Goal: Information Seeking & Learning: Learn about a topic

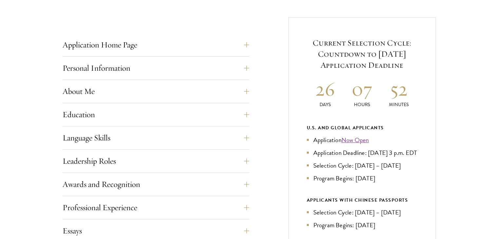
scroll to position [248, 0]
click at [251, 70] on button "Personal Information" at bounding box center [160, 68] width 187 height 16
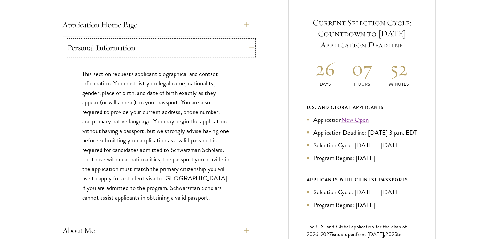
scroll to position [268, 0]
click at [247, 48] on button "Personal Information" at bounding box center [160, 48] width 187 height 16
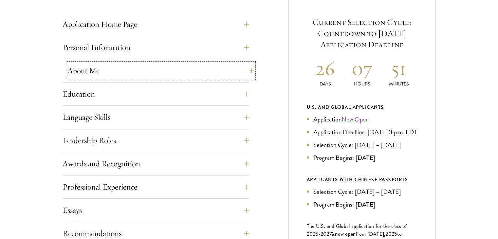
click at [245, 67] on button "About Me" at bounding box center [160, 71] width 187 height 16
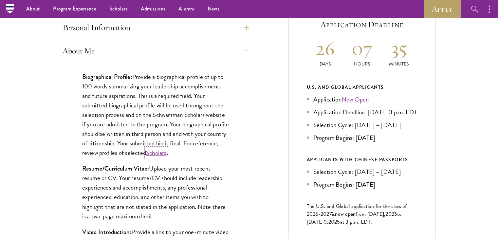
scroll to position [287, 0]
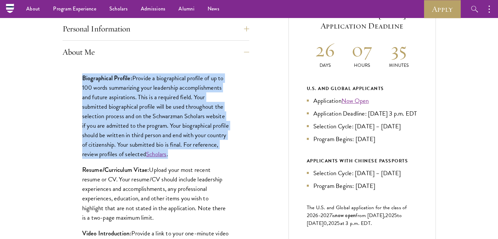
drag, startPoint x: 83, startPoint y: 74, endPoint x: 205, endPoint y: 152, distance: 145.6
click at [205, 152] on p "Biographical Profile: Provide a biographical profile of up to 100 words summari…" at bounding box center [155, 116] width 147 height 86
copy p "Biographical Profile: Provide a biographical profile of up to 100 words summari…"
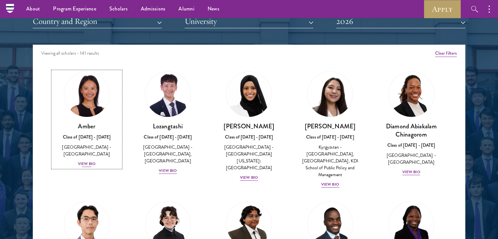
click at [88, 161] on div "View Bio" at bounding box center [87, 164] width 18 height 6
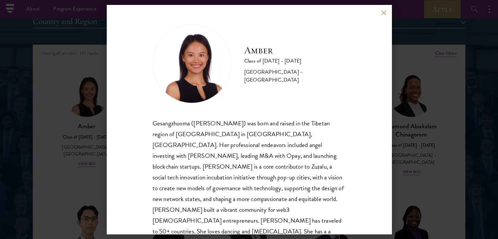
scroll to position [22, 0]
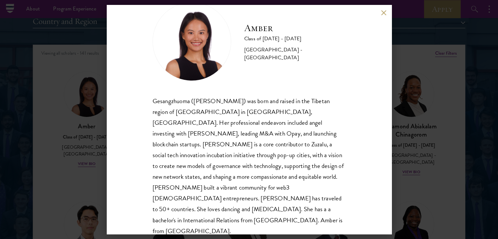
click at [380, 15] on div "Amber Class of 2025 - 2026 China - Peking University Gesangzhuoma (Amber) was b…" at bounding box center [249, 119] width 285 height 229
click at [385, 12] on button at bounding box center [384, 13] width 6 height 6
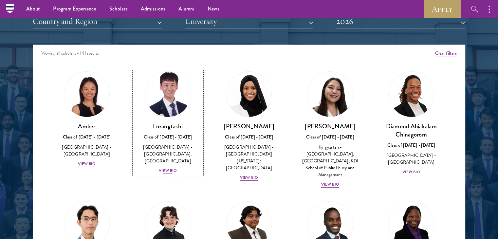
click at [166, 169] on div "View Bio" at bounding box center [168, 171] width 18 height 6
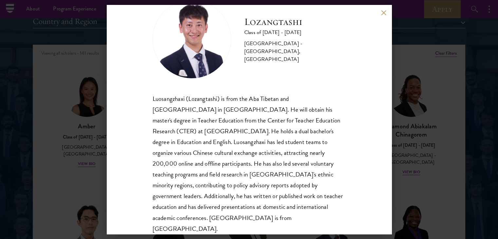
scroll to position [33, 0]
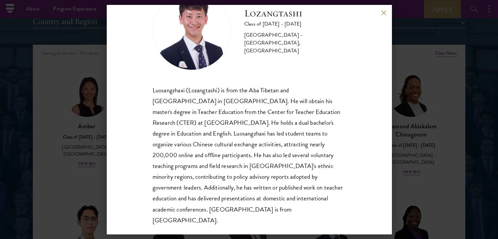
click at [381, 12] on div "Lozangtashi Class of 2025 - 2026 China - South-Central Minzu University, Beijin…" at bounding box center [249, 119] width 285 height 229
click at [384, 12] on button at bounding box center [384, 13] width 6 height 6
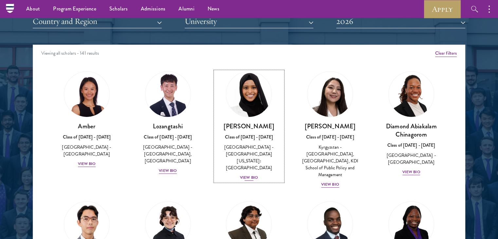
click at [252, 175] on div "View Bio" at bounding box center [249, 178] width 18 height 6
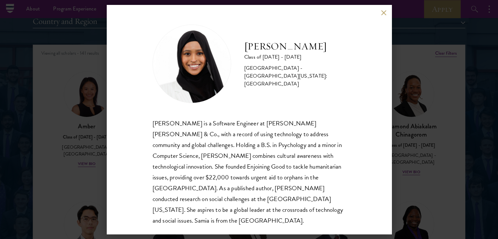
scroll to position [1, 0]
click at [383, 13] on button at bounding box center [384, 13] width 6 height 6
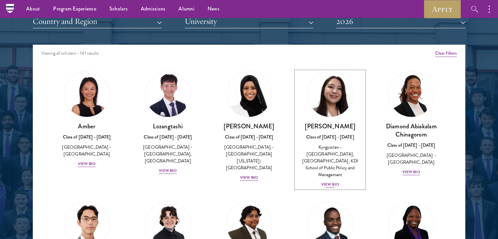
click at [324, 182] on div "View Bio" at bounding box center [330, 185] width 18 height 6
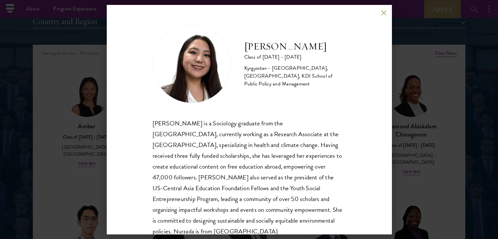
scroll to position [22, 0]
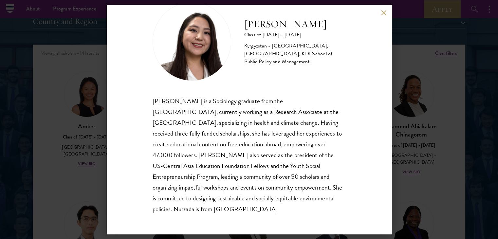
click at [385, 13] on button at bounding box center [384, 13] width 6 height 6
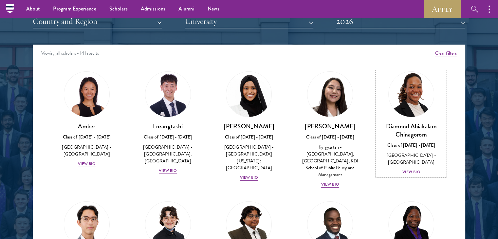
click at [403, 169] on div "View Bio" at bounding box center [412, 172] width 18 height 6
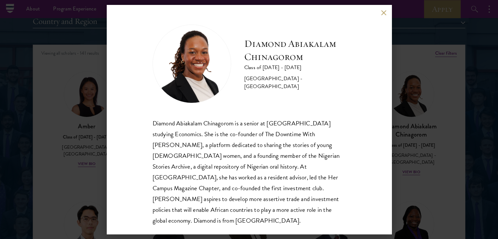
scroll to position [1, 0]
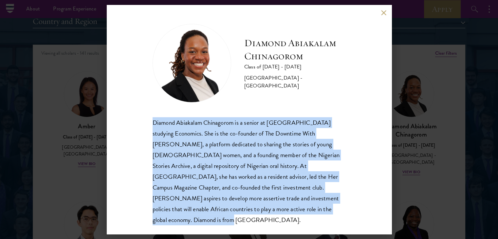
drag, startPoint x: 153, startPoint y: 119, endPoint x: 346, endPoint y: 219, distance: 216.7
click at [346, 219] on div "Diamond Abiakalam Chinagorom Class of 2025 - 2026 Nigeria - Mount Holyoke Colle…" at bounding box center [249, 119] width 285 height 229
copy div "Diamond Abiakalam Chinagorom is a senior at Mount Holyoke College studying Econ…"
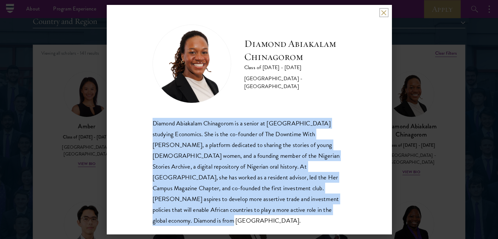
click at [383, 12] on button at bounding box center [384, 13] width 6 height 6
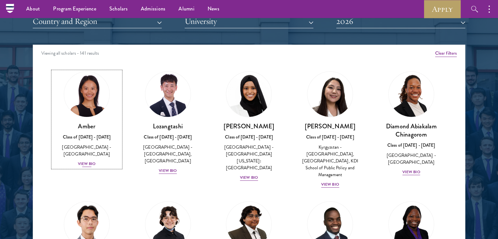
click at [93, 161] on div "View Bio" at bounding box center [87, 164] width 18 height 6
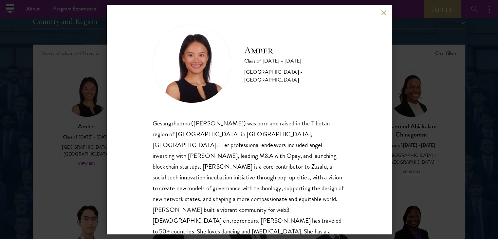
scroll to position [22, 0]
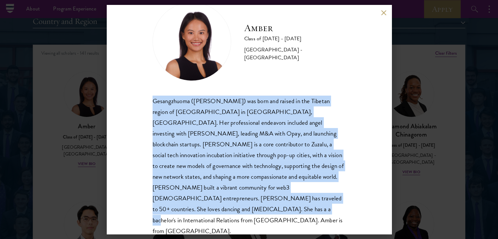
drag, startPoint x: 153, startPoint y: 99, endPoint x: 196, endPoint y: 226, distance: 134.2
click at [196, 226] on div "Amber Class of 2025 - 2026 China - Peking University Gesangzhuoma (Amber) was b…" at bounding box center [249, 119] width 285 height 229
copy div "Gesangzhuoma (Amber) was born and raised in the Tibetan region of Shangri-La in…"
click at [382, 13] on button at bounding box center [384, 13] width 6 height 6
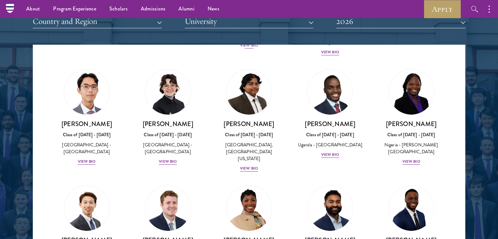
scroll to position [135, 0]
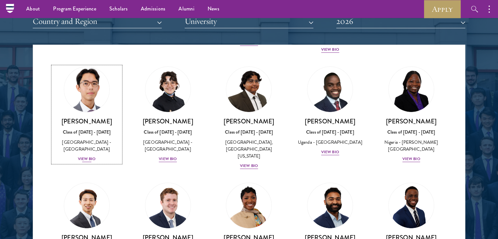
click at [87, 156] on div "View Bio" at bounding box center [87, 159] width 18 height 6
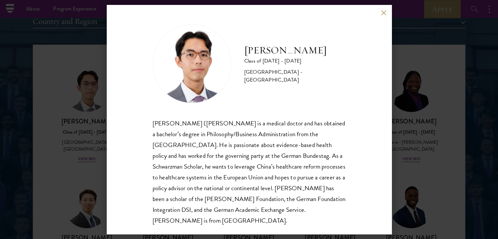
scroll to position [11, 0]
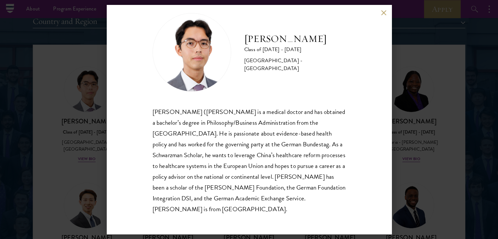
click at [385, 13] on button at bounding box center [384, 13] width 6 height 6
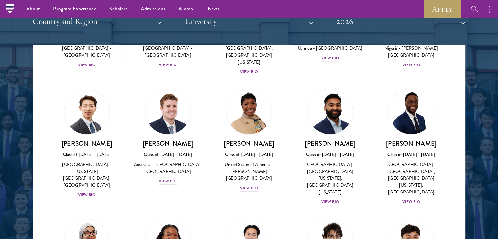
scroll to position [232, 0]
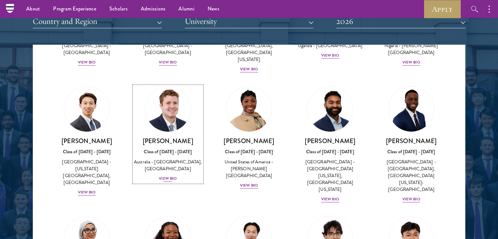
click at [166, 176] on div "View Bio" at bounding box center [168, 179] width 18 height 6
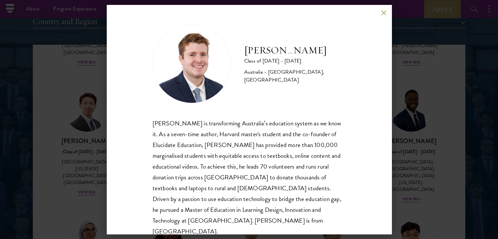
scroll to position [11, 0]
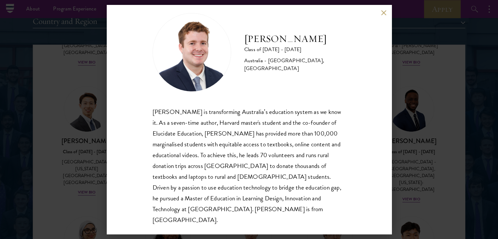
click at [383, 13] on button at bounding box center [384, 13] width 6 height 6
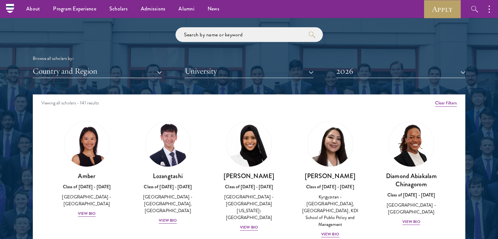
scroll to position [775, 0]
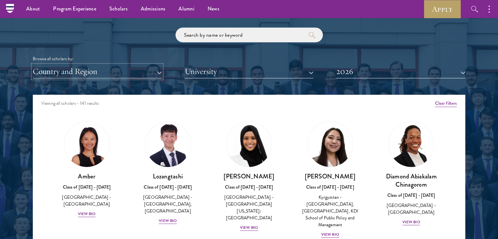
click at [160, 72] on button "Country and Region" at bounding box center [97, 71] width 129 height 13
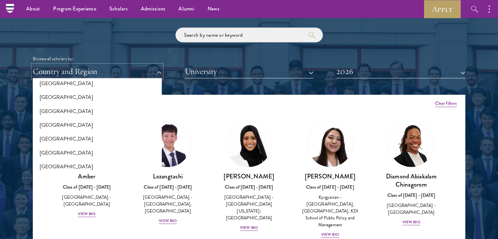
scroll to position [924, 0]
click at [59, 122] on button "[GEOGRAPHIC_DATA]" at bounding box center [97, 125] width 125 height 14
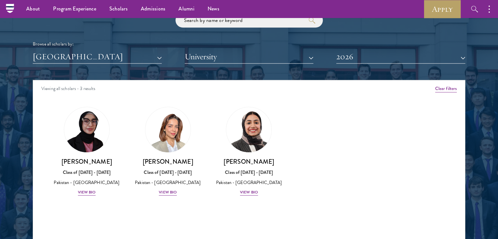
scroll to position [775, 0]
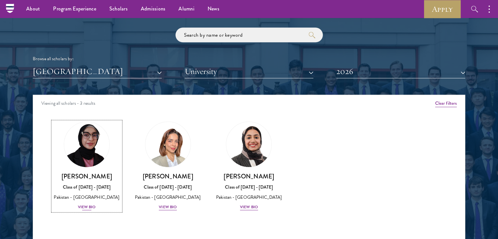
click at [89, 208] on div "View Bio" at bounding box center [87, 207] width 18 height 6
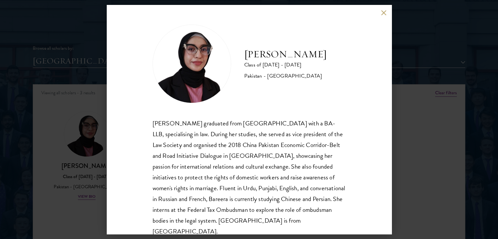
click at [384, 13] on button at bounding box center [384, 13] width 6 height 6
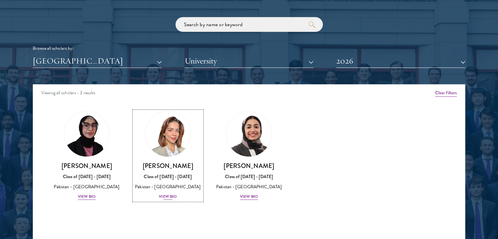
click at [168, 200] on div "View Bio" at bounding box center [168, 197] width 18 height 6
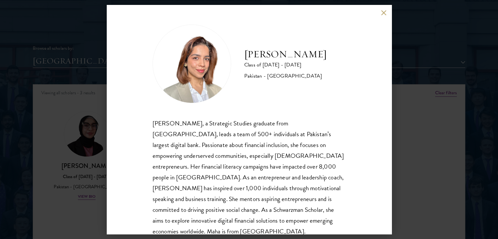
scroll to position [10, 0]
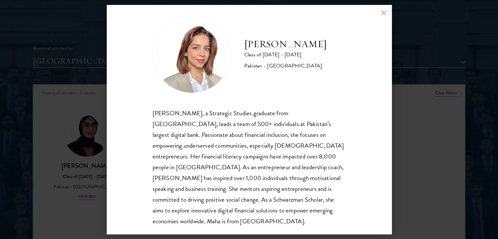
click at [384, 12] on button at bounding box center [384, 13] width 6 height 6
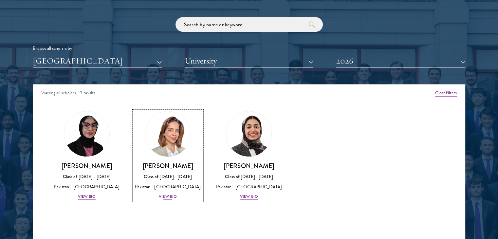
click at [170, 200] on div "View Bio" at bounding box center [168, 197] width 18 height 6
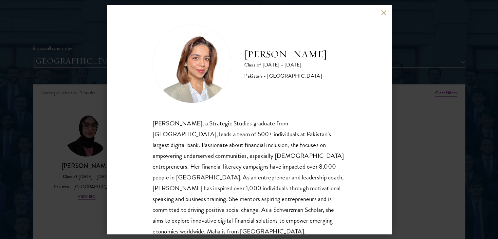
scroll to position [22, 0]
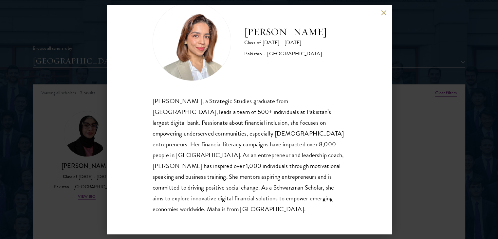
click at [383, 12] on button at bounding box center [384, 13] width 6 height 6
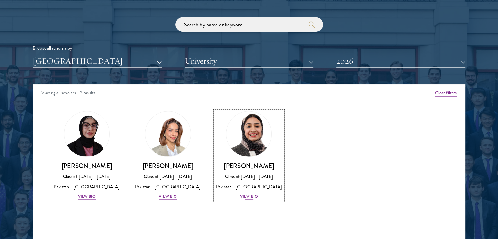
click at [246, 193] on div "Imaan Mirza Class of 2025 - 2026 Pakistan - Harvard University View Bio" at bounding box center [249, 181] width 68 height 39
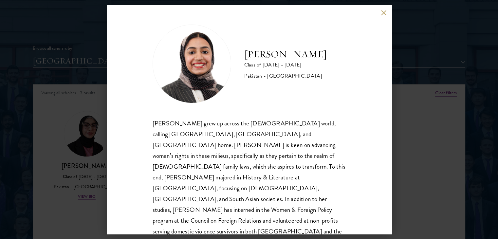
scroll to position [1, 0]
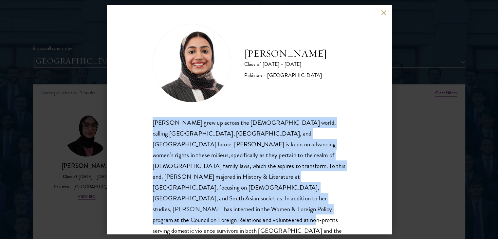
drag, startPoint x: 152, startPoint y: 122, endPoint x: 220, endPoint y: 210, distance: 111.9
click at [220, 210] on div "Imaan Mirza Class of 2025 - 2026 Pakistan - Harvard University Imaan Mirza grew…" at bounding box center [249, 119] width 285 height 229
copy div "Imaan Mirza grew up across the Muslim world, calling Pakistan, Egypt, and Saudi…"
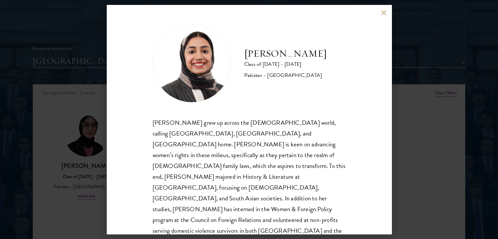
click at [295, 94] on div "Imaan Mirza Class of 2025 - 2026 Pakistan - Harvard University" at bounding box center [249, 63] width 193 height 79
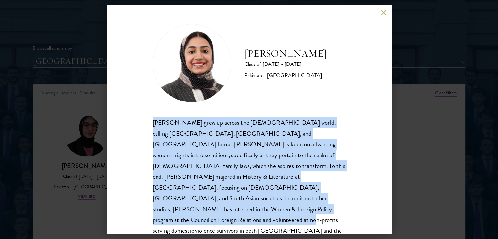
drag, startPoint x: 153, startPoint y: 121, endPoint x: 213, endPoint y: 213, distance: 110.2
click at [213, 213] on div "Imaan Mirza grew up across the Muslim world, calling Pakistan, Egypt, and Saudi…" at bounding box center [249, 182] width 193 height 130
copy div "Imaan Mirza grew up across the Muslim world, calling Pakistan, Egypt, and Saudi…"
click at [384, 13] on button at bounding box center [384, 13] width 6 height 6
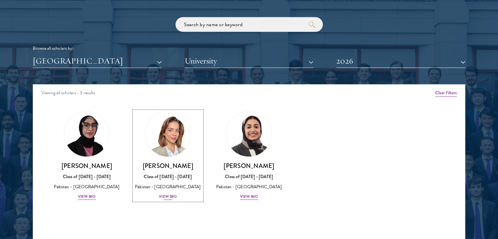
click at [169, 200] on div "View Bio" at bounding box center [168, 197] width 18 height 6
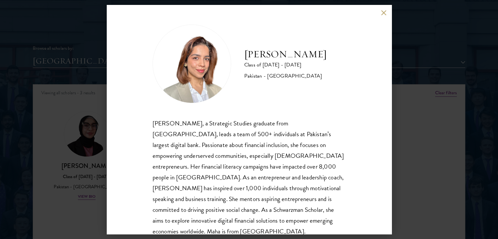
scroll to position [22, 0]
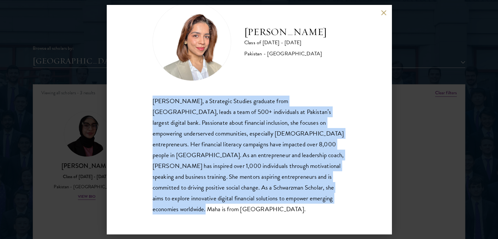
drag, startPoint x: 152, startPoint y: 99, endPoint x: 185, endPoint y: 207, distance: 113.6
click at [185, 207] on div "Maha Latif, a Strategic Studies graduate from National Defence University, lead…" at bounding box center [249, 155] width 193 height 119
copy div "Maha Latif, a Strategic Studies graduate from National Defence University, lead…"
click at [381, 12] on button at bounding box center [384, 13] width 6 height 6
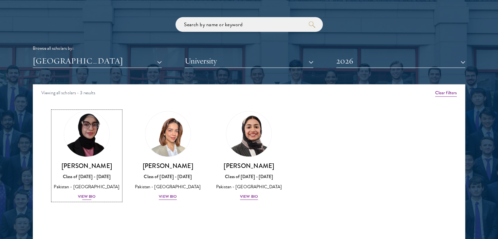
click at [89, 194] on div "View Bio" at bounding box center [87, 197] width 18 height 6
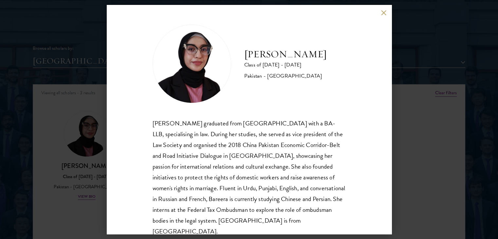
scroll to position [11, 0]
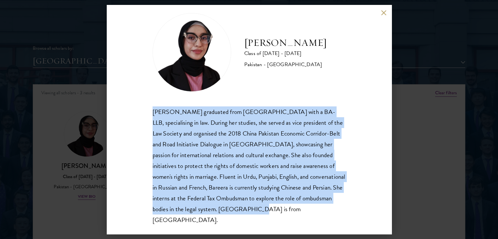
drag, startPoint x: 153, startPoint y: 110, endPoint x: 258, endPoint y: 209, distance: 144.4
click at [258, 209] on div "Bareera Javed graduated from Bahria University with a BA-LLB, specialising in l…" at bounding box center [249, 165] width 193 height 119
copy div "Bareera Javed graduated from Bahria University with a BA-LLB, specialising in l…"
click at [383, 15] on button at bounding box center [384, 13] width 6 height 6
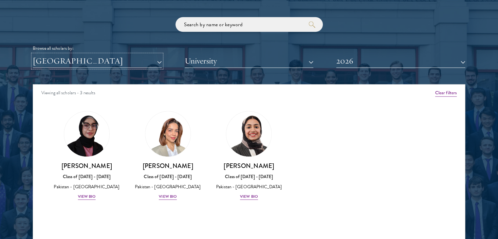
click at [157, 62] on button "[GEOGRAPHIC_DATA]" at bounding box center [97, 60] width 129 height 13
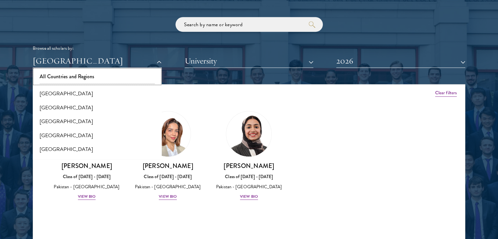
click at [85, 79] on button "All Countries and Regions" at bounding box center [97, 77] width 125 height 14
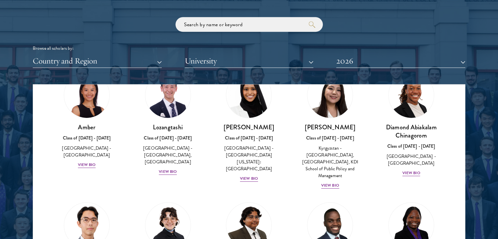
scroll to position [39, 0]
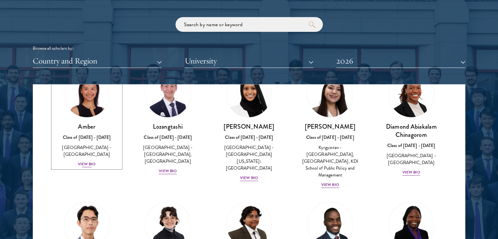
click at [85, 161] on div "View Bio" at bounding box center [87, 164] width 18 height 6
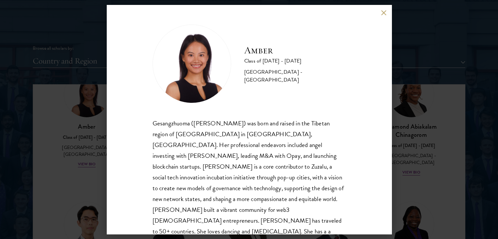
scroll to position [22, 0]
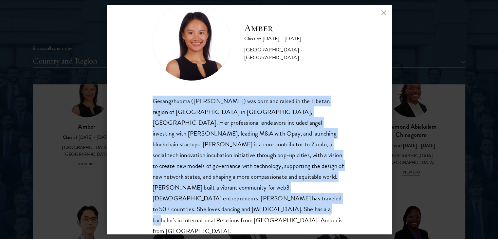
drag, startPoint x: 152, startPoint y: 101, endPoint x: 195, endPoint y: 213, distance: 120.1
click at [195, 213] on div "Gesangzhuoma (Amber) was born and raised in the Tibetan region of Shangri-La in…" at bounding box center [249, 166] width 193 height 141
copy div "Gesangzhuoma (Amber) was born and raised in the Tibetan region of Shangri-La in…"
click at [384, 13] on button at bounding box center [384, 13] width 6 height 6
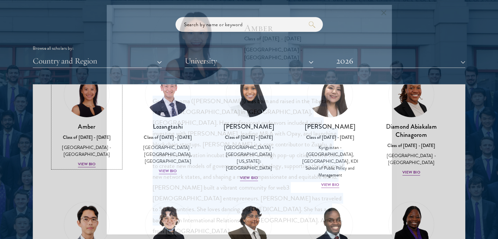
scroll to position [26, 0]
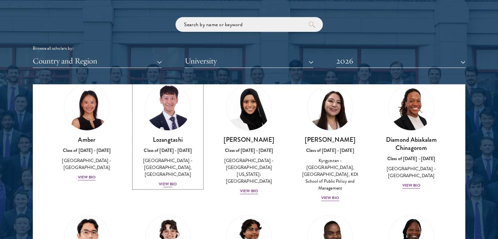
click at [172, 184] on div "View Bio" at bounding box center [168, 184] width 18 height 6
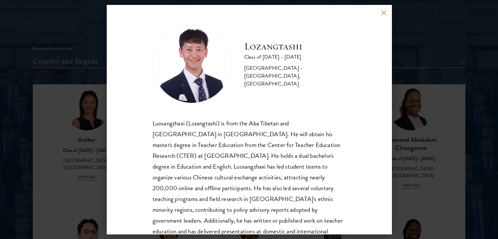
scroll to position [33, 0]
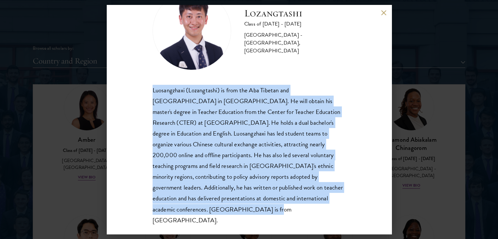
drag, startPoint x: 152, startPoint y: 88, endPoint x: 182, endPoint y: 207, distance: 122.3
click at [182, 207] on div "Lozangtashi Class of 2025 - 2026 China - South-Central Minzu University, Beijin…" at bounding box center [249, 119] width 285 height 229
copy div "Luosangzhaxi (Lozangtashi) is from the Aba Tibetan and Qiang Autonomous Prefect…"
click at [383, 14] on button at bounding box center [384, 13] width 6 height 6
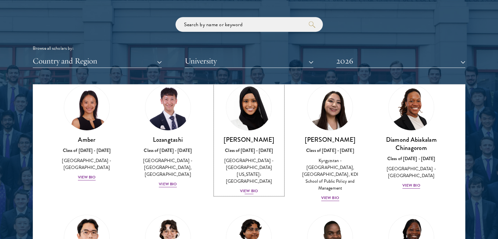
click at [250, 188] on div "View Bio" at bounding box center [249, 191] width 18 height 6
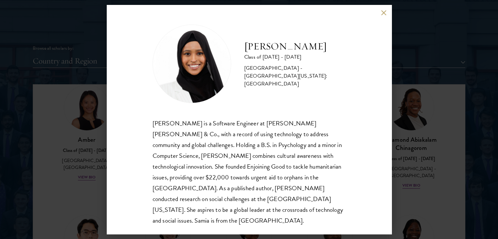
scroll to position [1, 0]
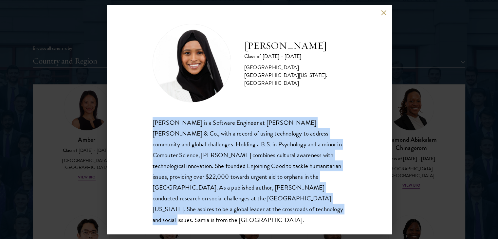
drag, startPoint x: 153, startPoint y: 122, endPoint x: 237, endPoint y: 216, distance: 126.2
click at [237, 216] on div "Samia Abdi Class of 2025 - 2026 United States of America - University of Minnes…" at bounding box center [249, 119] width 285 height 229
copy div "Samia Abdi is a Software Engineer at JP Morgan Chase & Co., with a record of us…"
click at [384, 10] on button at bounding box center [384, 13] width 6 height 6
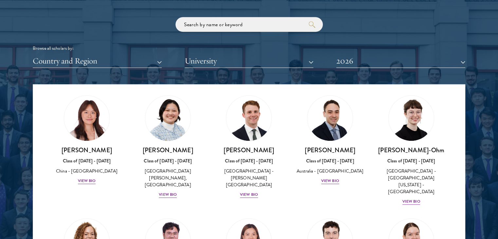
scroll to position [465, 0]
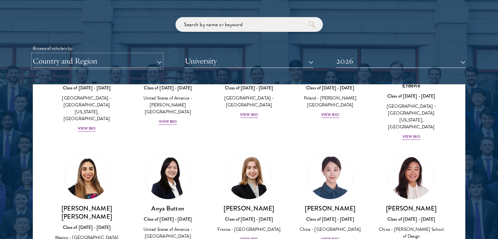
click at [158, 61] on button "Country and Region" at bounding box center [97, 60] width 129 height 13
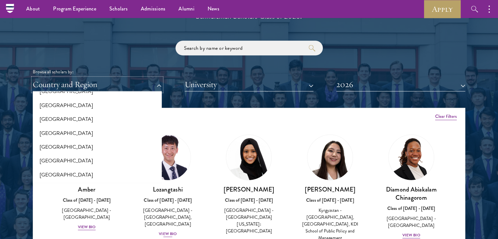
scroll to position [761, 0]
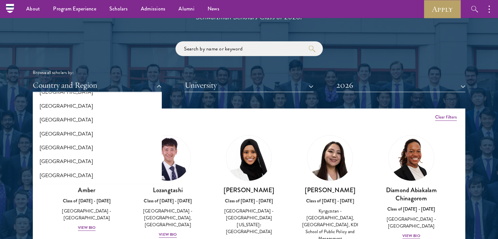
click at [193, 117] on div "Viewing all scholars - 141 results" at bounding box center [249, 118] width 432 height 18
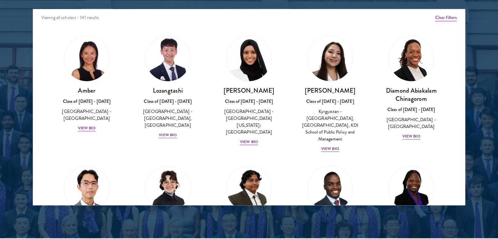
scroll to position [878, 0]
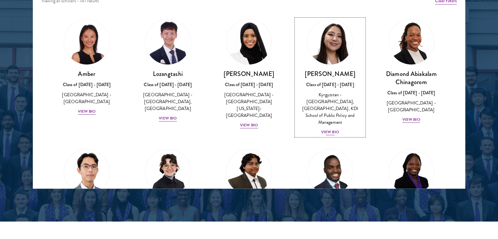
click at [326, 129] on div "View Bio" at bounding box center [330, 132] width 18 height 6
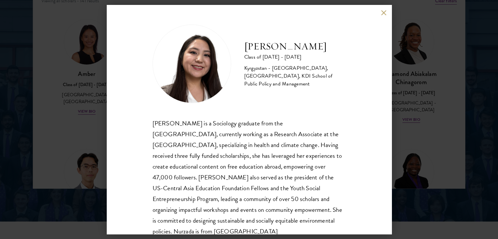
scroll to position [22, 0]
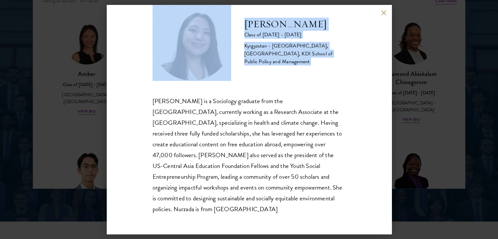
drag, startPoint x: 152, startPoint y: 100, endPoint x: 206, endPoint y: 241, distance: 150.7
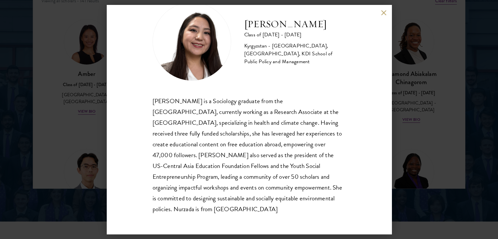
click at [223, 196] on div "Nurzada Abdivalieva is a Sociology graduate from the University of Cambridge, c…" at bounding box center [249, 155] width 193 height 119
drag, startPoint x: 154, startPoint y: 101, endPoint x: 203, endPoint y: 207, distance: 117.0
click at [203, 207] on div "Nurzada Abdivalieva is a Sociology graduate from the University of Cambridge, c…" at bounding box center [249, 155] width 193 height 119
copy div "Nurzada Abdivalieva is a Sociology graduate from the University of Cambridge, c…"
click at [381, 11] on button at bounding box center [384, 13] width 6 height 6
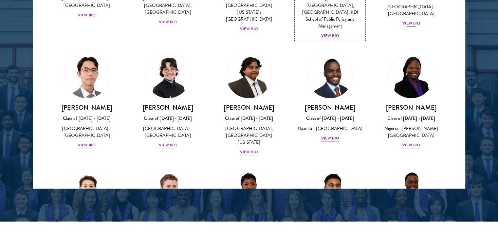
scroll to position [98, 0]
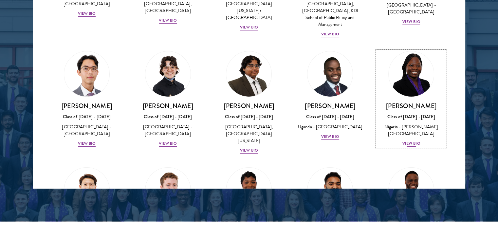
click at [411, 141] on div "View Bio" at bounding box center [412, 144] width 18 height 6
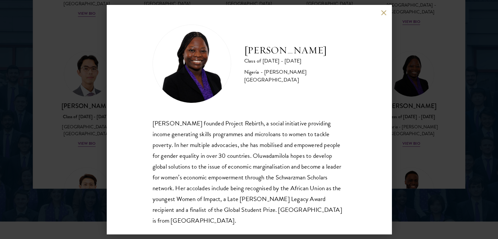
scroll to position [11, 0]
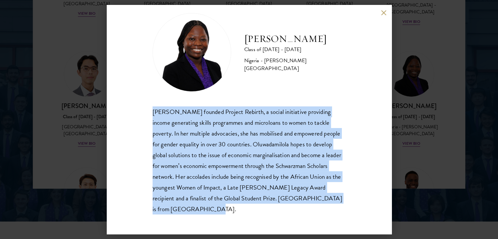
drag, startPoint x: 153, startPoint y: 111, endPoint x: 230, endPoint y: 209, distance: 125.3
click at [230, 209] on div "Oluwadamilola Akintewe founded Project Rebirth, a social initiative providing i…" at bounding box center [249, 160] width 193 height 108
click at [384, 13] on button at bounding box center [384, 13] width 6 height 6
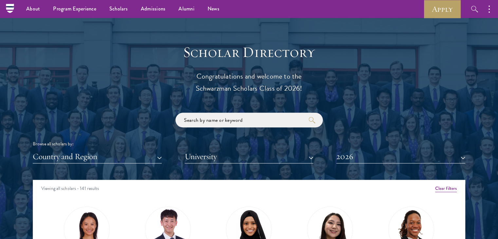
scroll to position [689, 0]
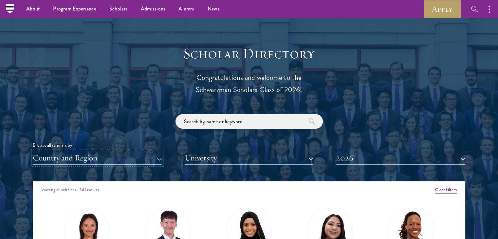
click at [160, 157] on button "Country and Region" at bounding box center [97, 157] width 129 height 13
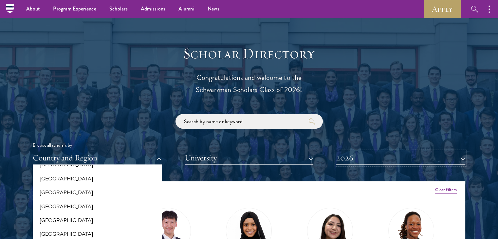
click at [446, 158] on button "2026" at bounding box center [401, 157] width 129 height 13
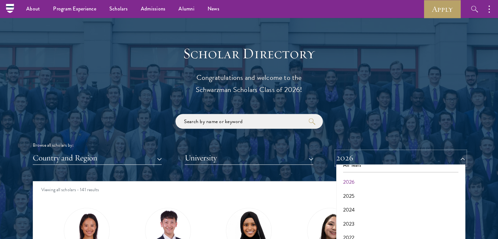
scroll to position [0, 0]
click at [360, 202] on button "2025" at bounding box center [400, 205] width 125 height 14
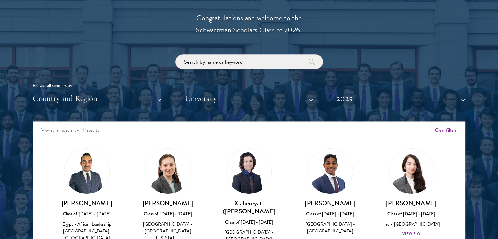
scroll to position [762, 0]
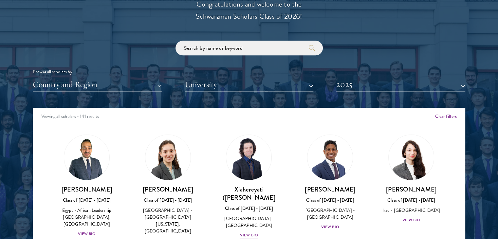
click at [164, 83] on div "Country and Region All Countries and Regions Afghanistan Antigua and Barbuda Ar…" at bounding box center [249, 84] width 433 height 13
click at [159, 84] on button "Country and Region" at bounding box center [97, 84] width 129 height 13
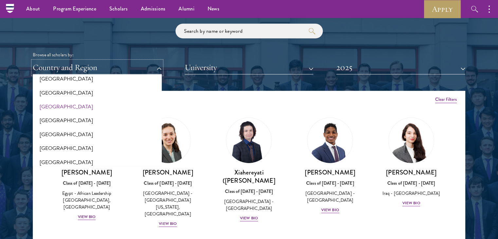
scroll to position [937, 0]
click at [57, 106] on button "[GEOGRAPHIC_DATA]" at bounding box center [97, 108] width 125 height 14
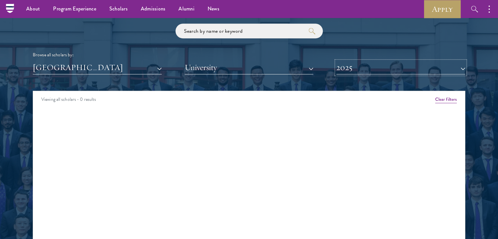
click at [419, 68] on button "2025" at bounding box center [401, 67] width 129 height 13
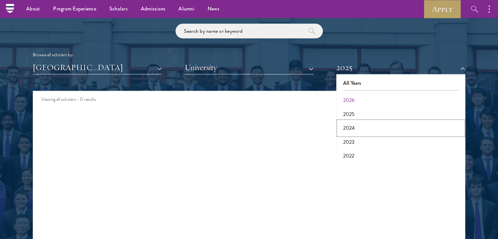
click at [350, 129] on button "2024" at bounding box center [400, 128] width 125 height 14
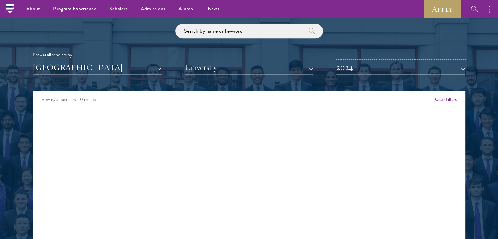
click at [414, 69] on button "2024" at bounding box center [401, 67] width 129 height 13
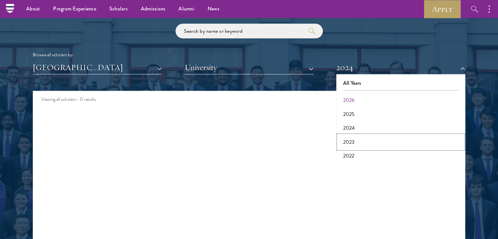
click at [362, 143] on button "2023" at bounding box center [400, 142] width 125 height 14
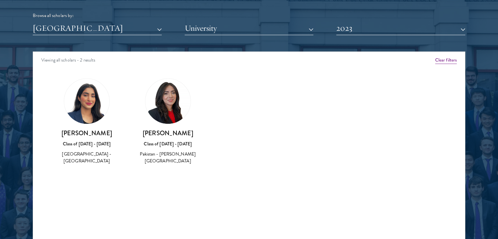
scroll to position [819, 0]
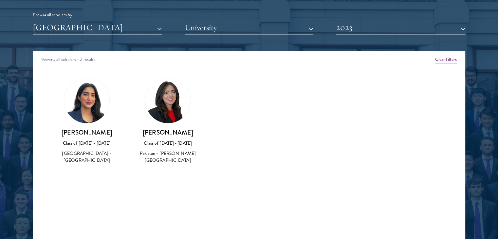
click at [92, 157] on div "Amina Ahmad Class of 2022 - 2023 Pakistan - Princeton University" at bounding box center [87, 146] width 68 height 36
click at [89, 135] on h3 "Amina Ahmad" at bounding box center [87, 132] width 68 height 8
click at [89, 113] on img at bounding box center [86, 100] width 45 height 45
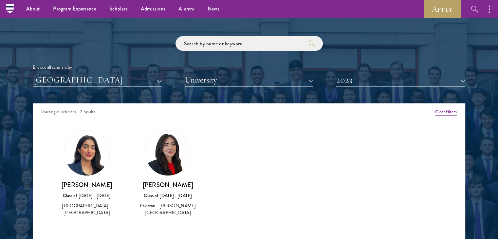
scroll to position [765, 0]
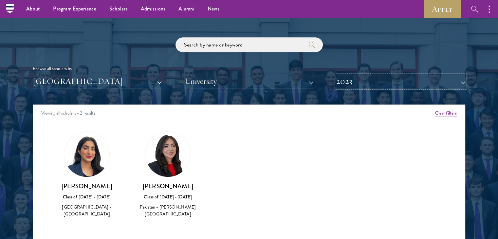
click at [426, 80] on button "2023" at bounding box center [401, 81] width 129 height 13
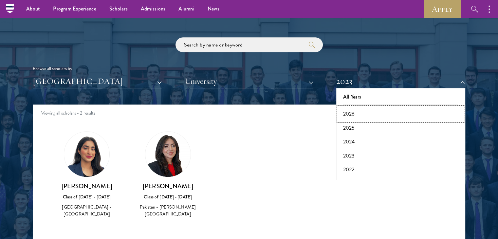
click at [383, 114] on button "2026" at bounding box center [400, 114] width 125 height 14
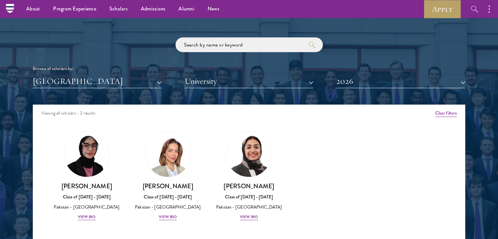
click at [162, 85] on div "Pakistan All Countries and Regions Afghanistan Antigua and Barbuda Argentina Ar…" at bounding box center [249, 81] width 433 height 13
click at [155, 81] on button "[GEOGRAPHIC_DATA]" at bounding box center [97, 81] width 129 height 13
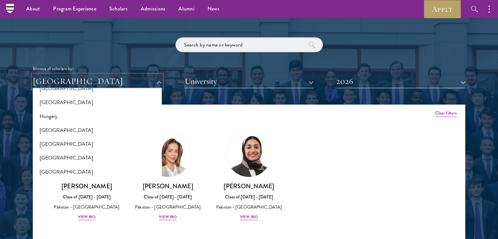
scroll to position [484, 0]
click at [67, 128] on button "[GEOGRAPHIC_DATA]" at bounding box center [97, 131] width 125 height 14
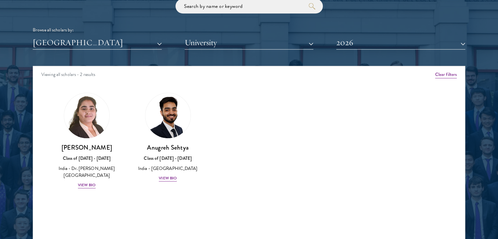
scroll to position [806, 0]
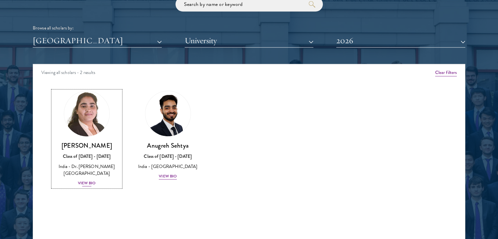
click at [87, 183] on div "View Bio" at bounding box center [87, 183] width 18 height 6
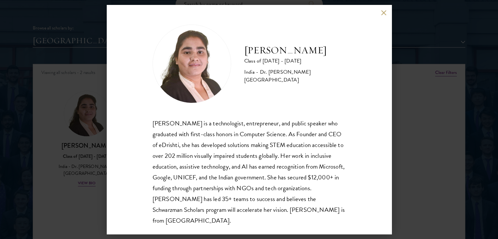
scroll to position [1, 0]
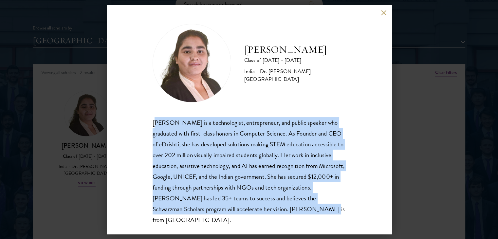
drag, startPoint x: 153, startPoint y: 123, endPoint x: 342, endPoint y: 209, distance: 207.3
click at [342, 209] on div "Ishita Kapoor Class of 2025 - 2026 India - Dr. A P J Abdul Kalam Technical Univ…" at bounding box center [249, 119] width 285 height 229
click at [383, 14] on button at bounding box center [384, 13] width 6 height 6
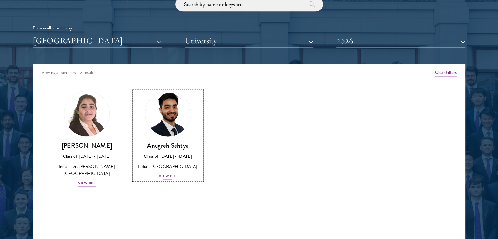
click at [169, 177] on div "View Bio" at bounding box center [168, 176] width 18 height 6
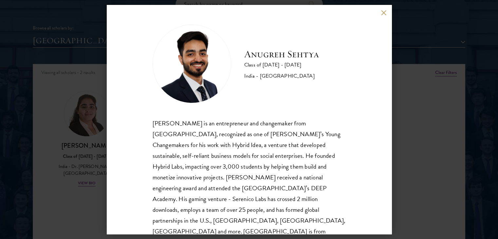
scroll to position [11, 0]
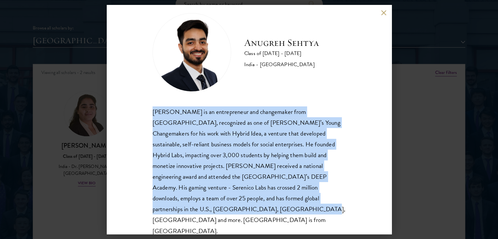
drag, startPoint x: 151, startPoint y: 111, endPoint x: 208, endPoint y: 208, distance: 111.9
click at [208, 208] on div "Anugreh Sehtya Class of 2025 - 2026 India - SRM University Anugreh Sehtya is an…" at bounding box center [249, 119] width 285 height 229
